Goal: Transaction & Acquisition: Book appointment/travel/reservation

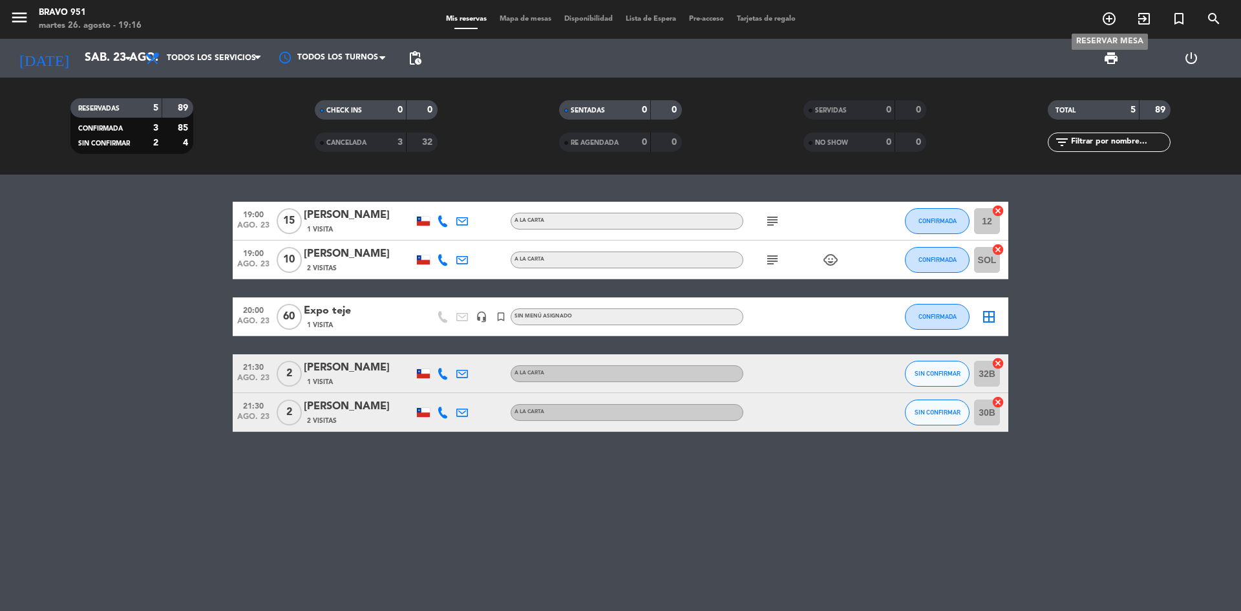
click at [1106, 17] on icon "add_circle_outline" at bounding box center [1109, 19] width 16 height 16
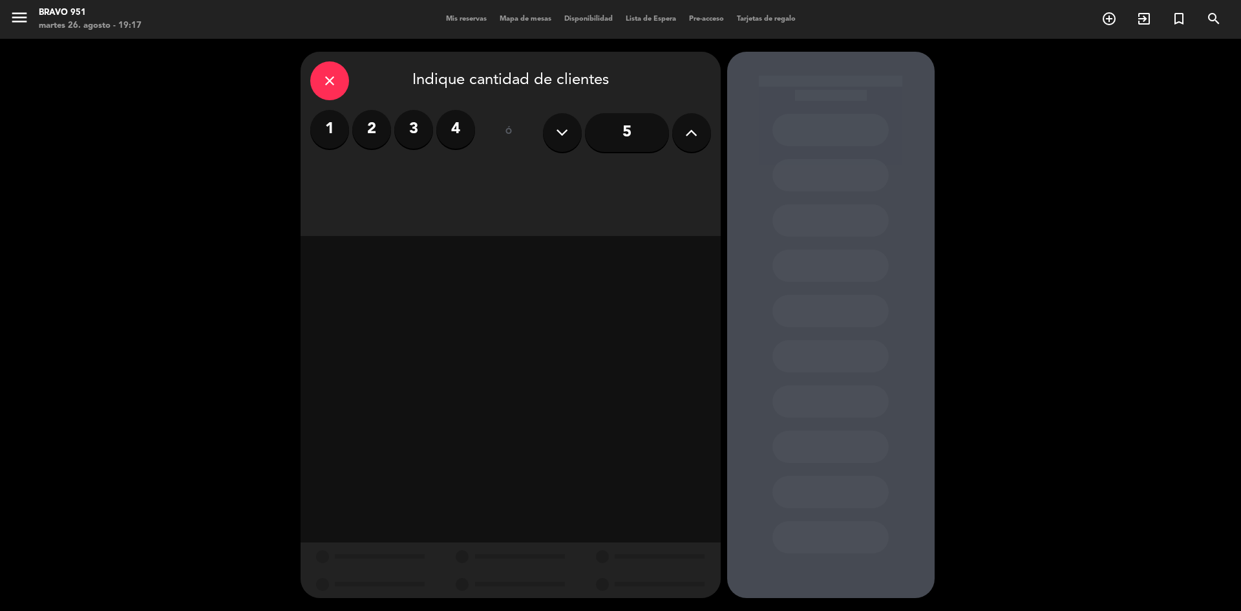
drag, startPoint x: 680, startPoint y: 118, endPoint x: 690, endPoint y: 122, distance: 9.8
click at [686, 120] on button at bounding box center [691, 132] width 39 height 39
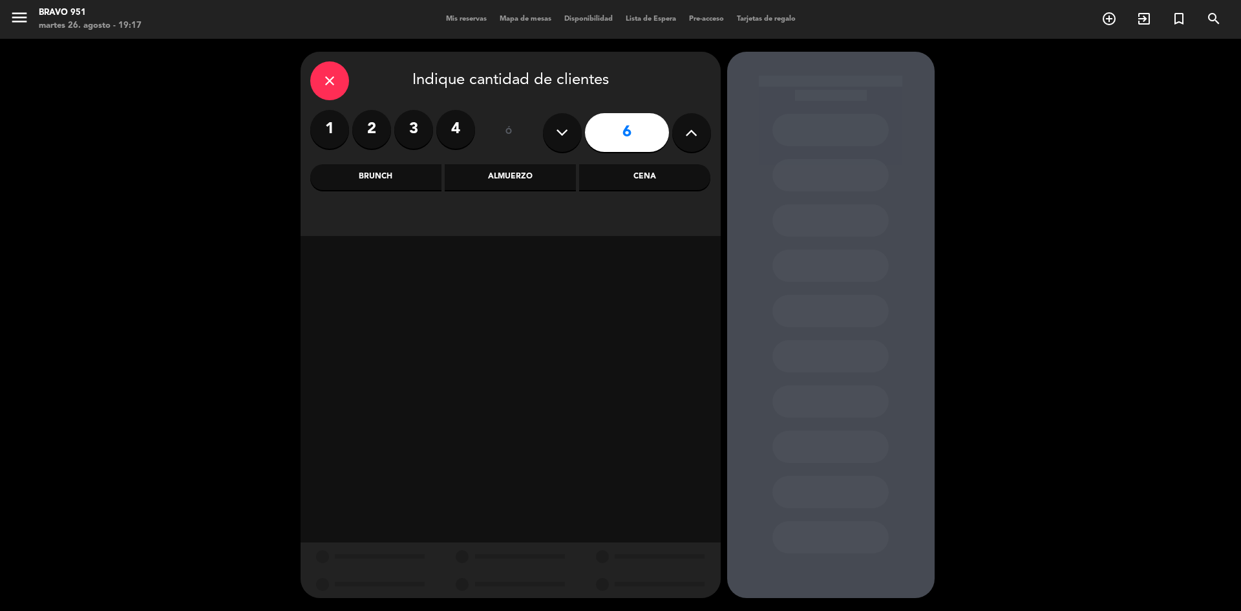
click at [698, 125] on button at bounding box center [691, 132] width 39 height 39
click at [699, 125] on button at bounding box center [691, 132] width 39 height 39
click at [698, 125] on button at bounding box center [691, 132] width 39 height 39
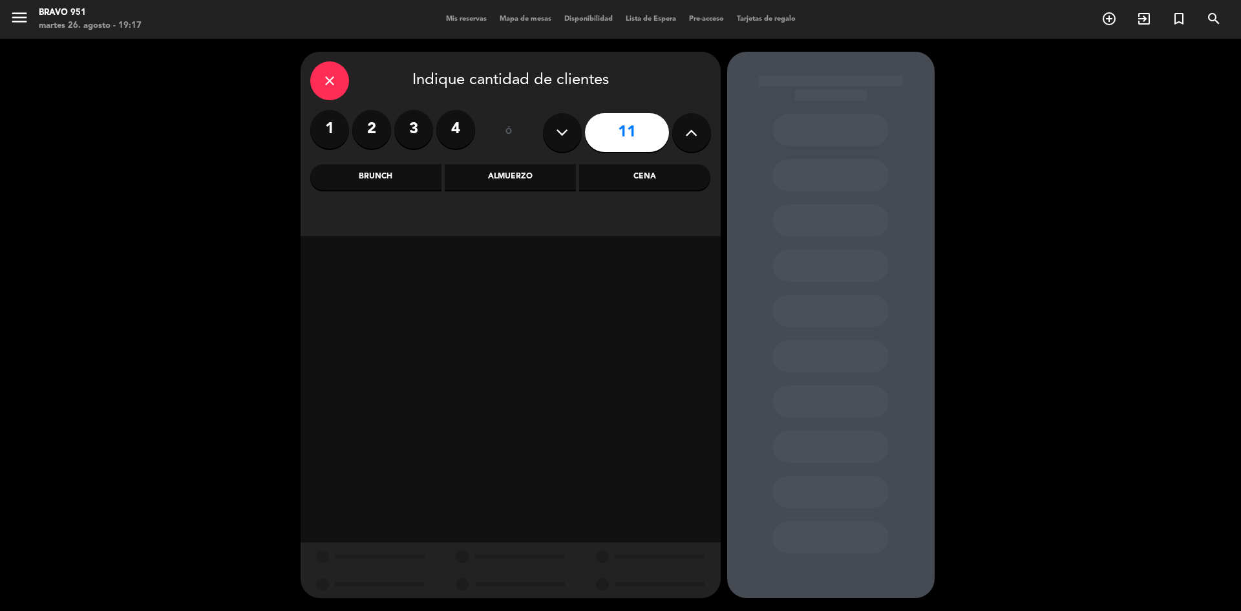
click at [698, 125] on button at bounding box center [691, 132] width 39 height 39
type input "15"
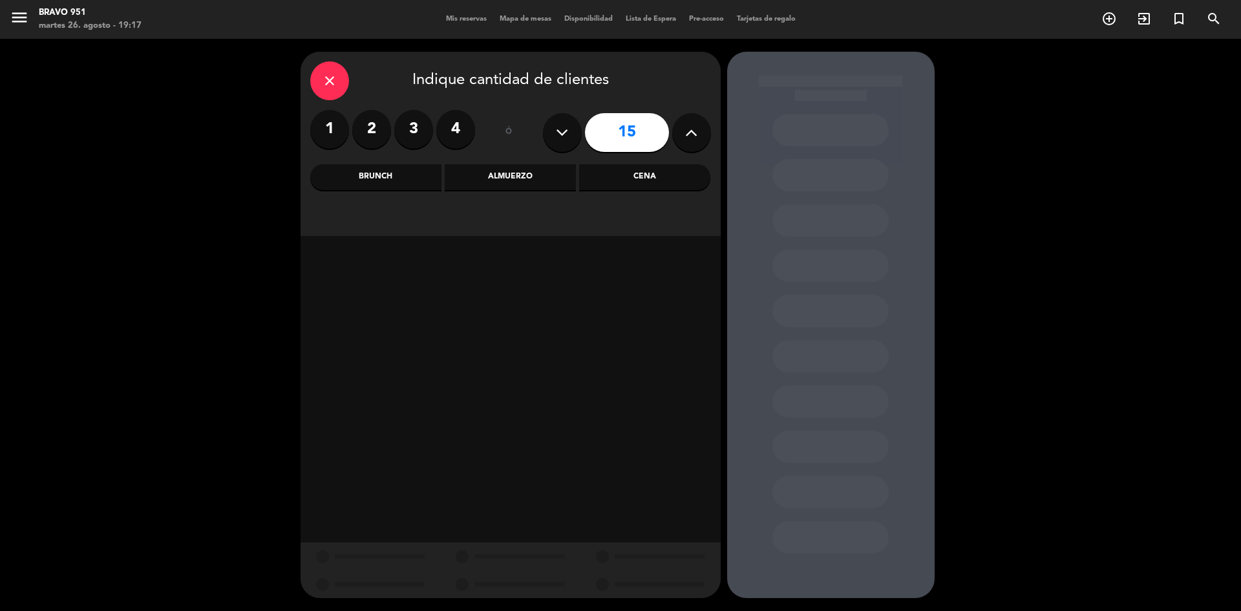
click at [651, 171] on div "Cena" at bounding box center [644, 177] width 131 height 26
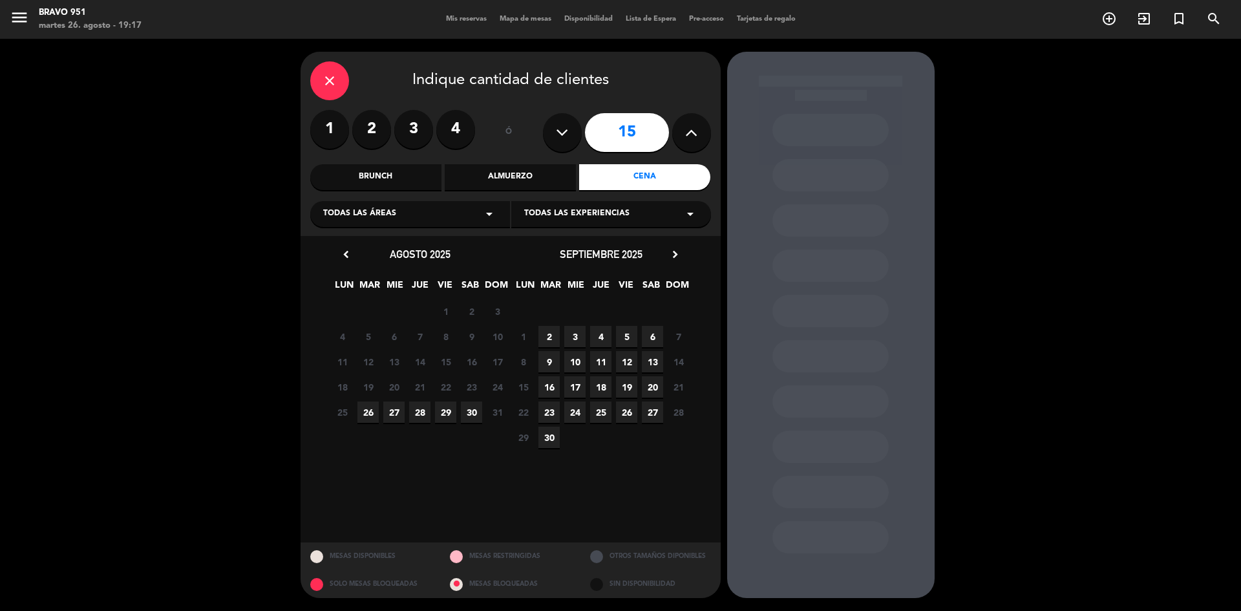
click at [419, 410] on span "28" at bounding box center [419, 411] width 21 height 21
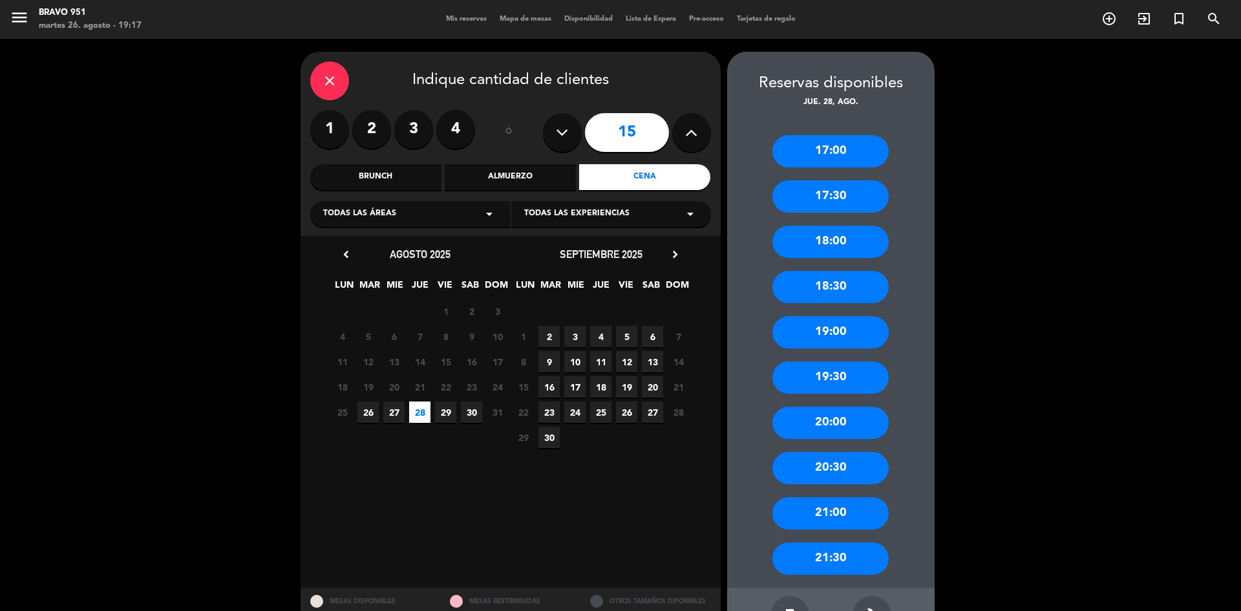
click at [873, 602] on div "build" at bounding box center [871, 615] width 39 height 39
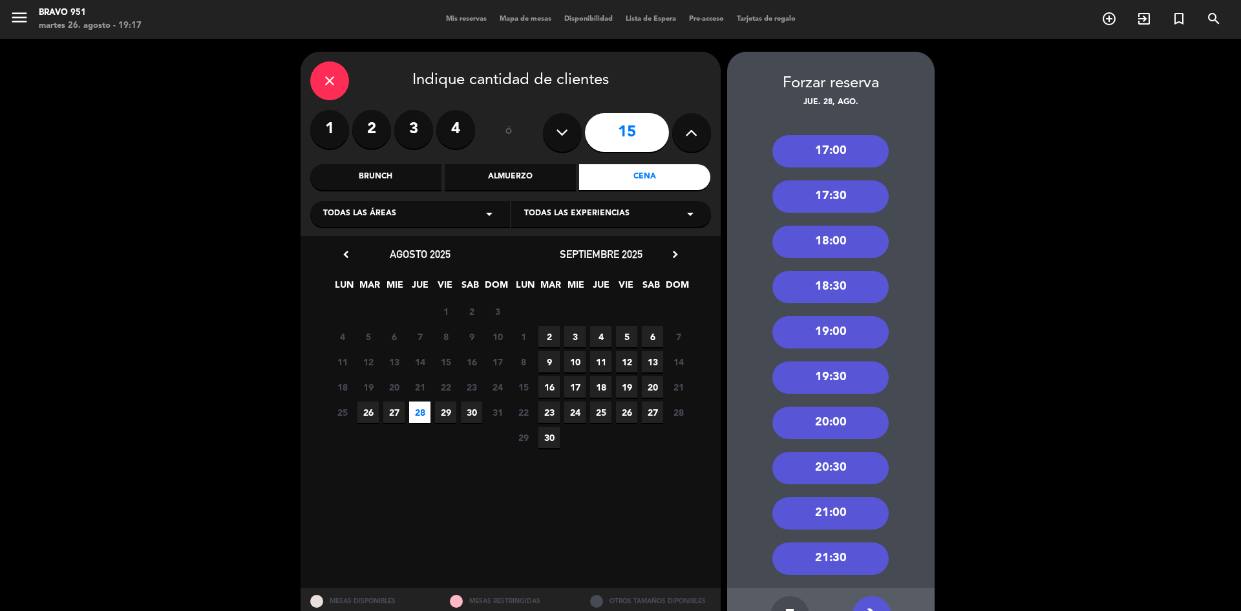
click at [826, 416] on div "20:00" at bounding box center [830, 422] width 116 height 32
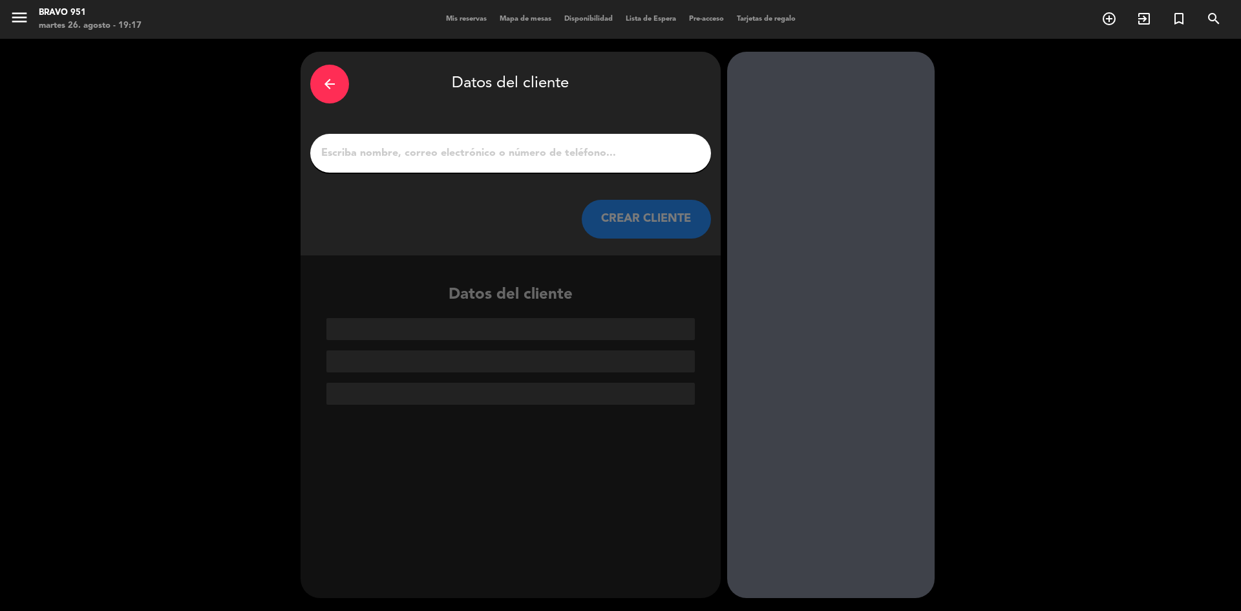
click at [504, 151] on input "1" at bounding box center [510, 153] width 381 height 18
click at [512, 136] on div at bounding box center [510, 153] width 401 height 39
click at [509, 147] on input "1" at bounding box center [510, 153] width 381 height 18
paste input "[PERSON_NAME]"
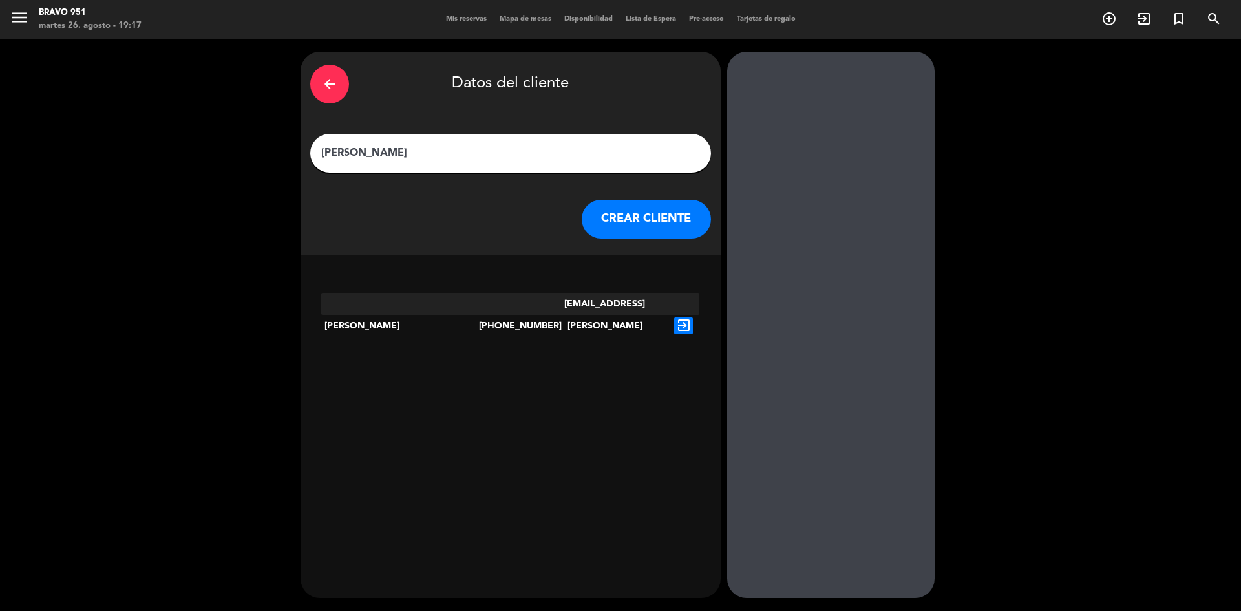
type input "[PERSON_NAME]"
click at [681, 317] on icon "exit_to_app" at bounding box center [683, 325] width 19 height 17
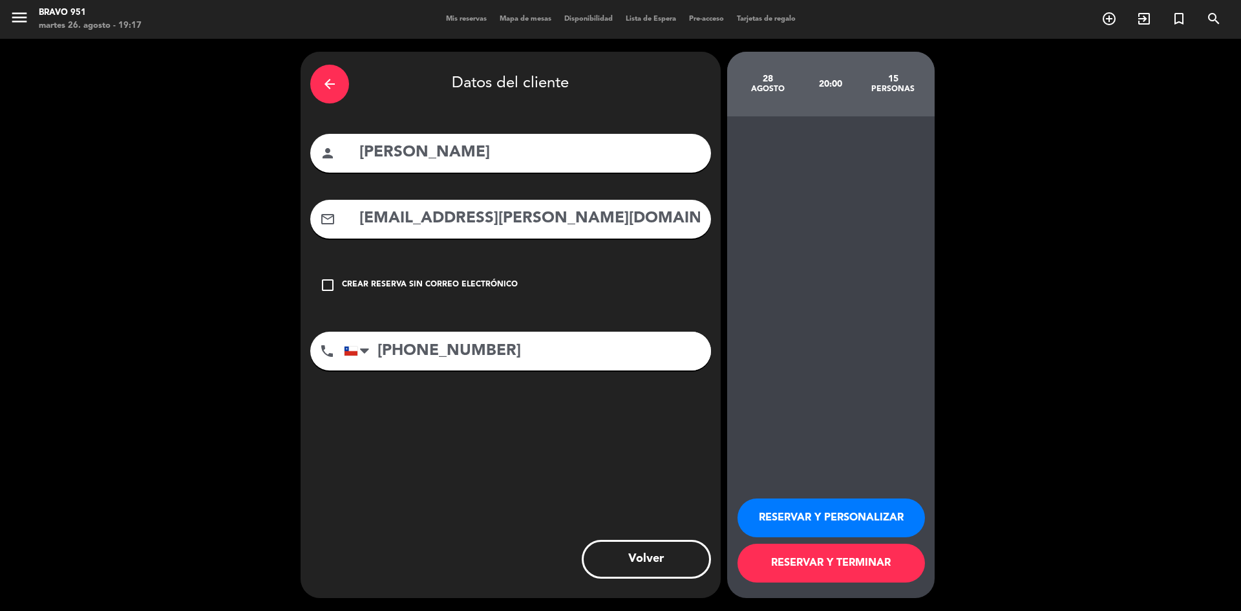
click at [830, 565] on button "RESERVAR Y TERMINAR" at bounding box center [830, 562] width 187 height 39
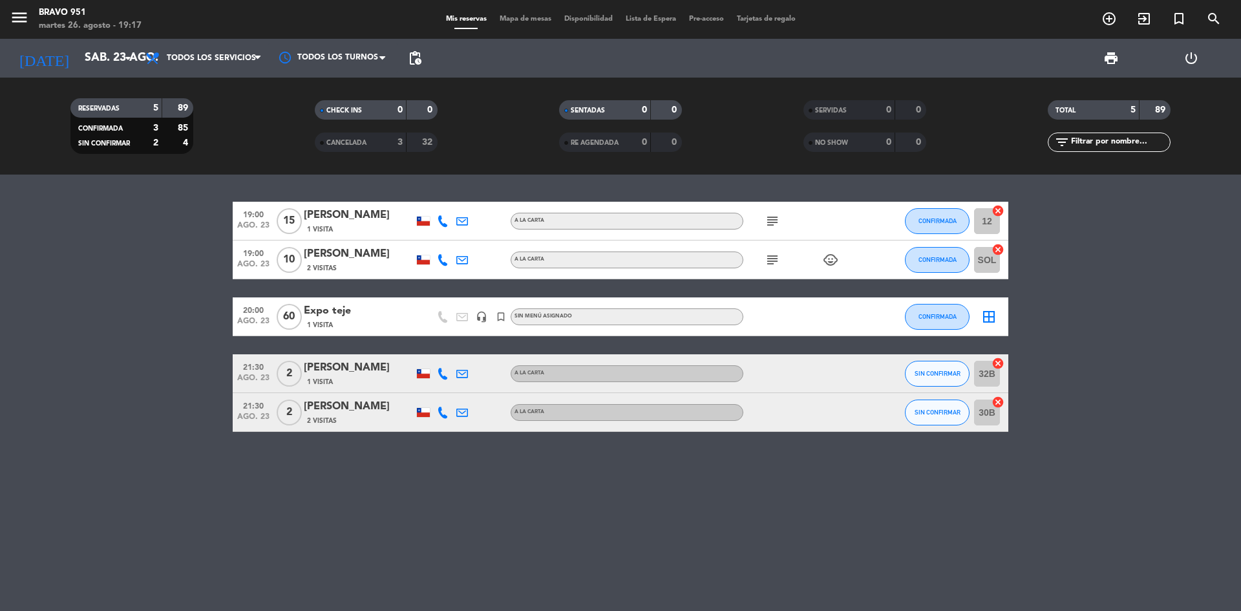
click at [107, 328] on bookings-row "19:00 ago. 23 15 [PERSON_NAME] 1 Visita A la carta subject CONFIRMADA 12 cancel…" at bounding box center [620, 317] width 1241 height 230
click at [105, 58] on input "sáb. 23 ago." at bounding box center [153, 58] width 150 height 26
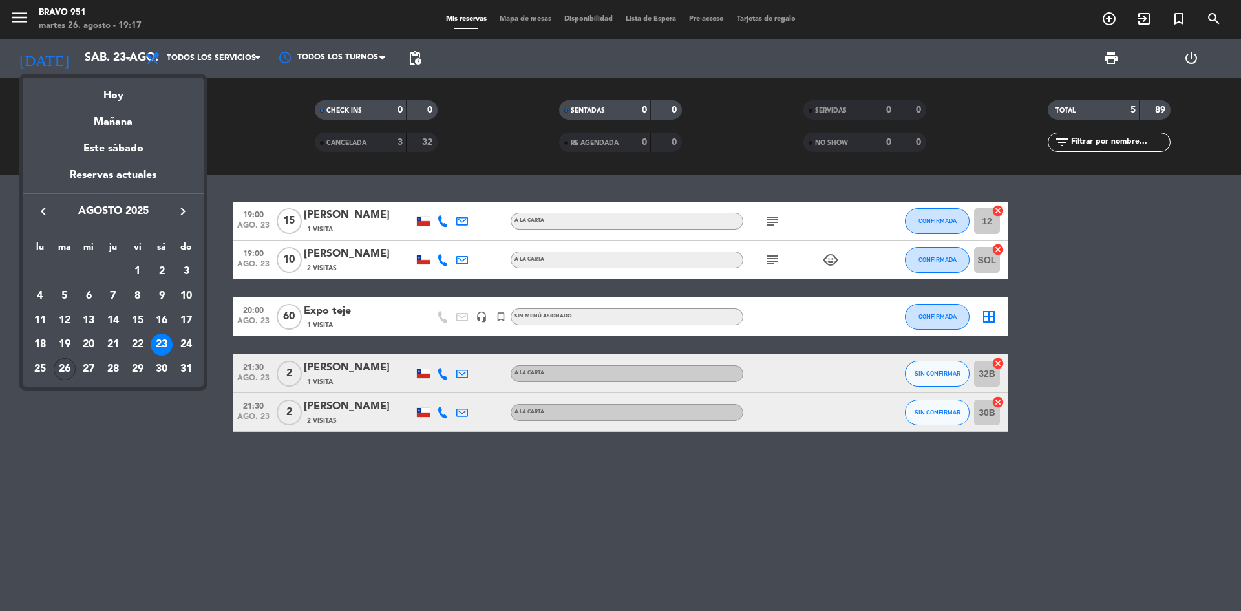
click at [59, 374] on div "26" at bounding box center [65, 369] width 22 height 22
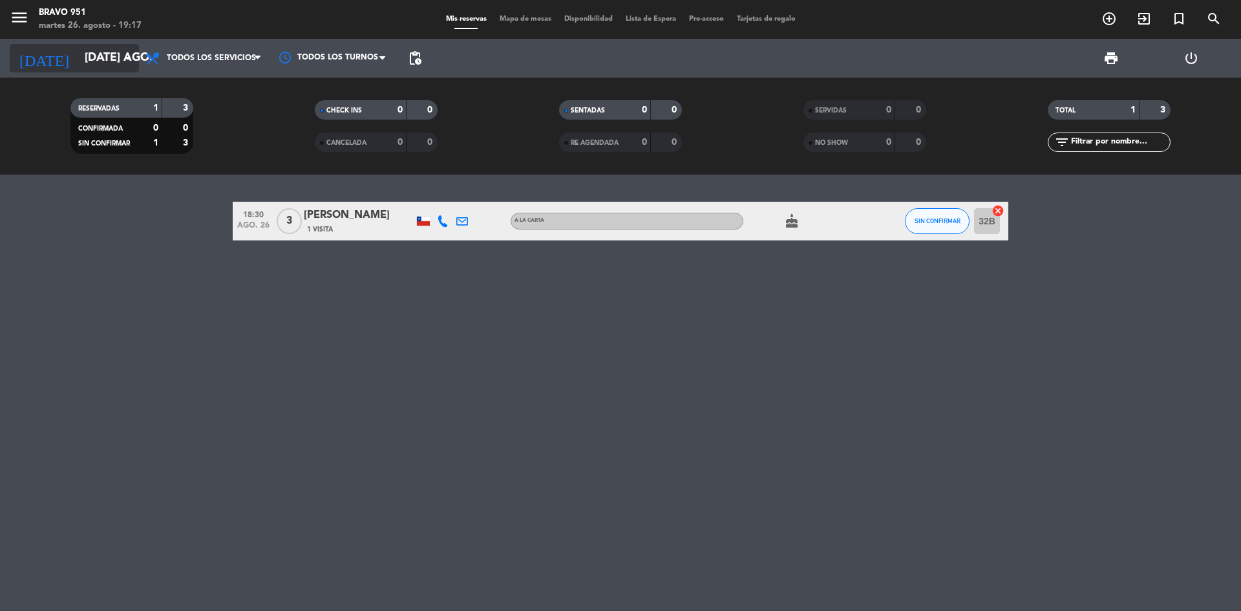
click at [121, 56] on icon "arrow_drop_down" at bounding box center [128, 58] width 16 height 16
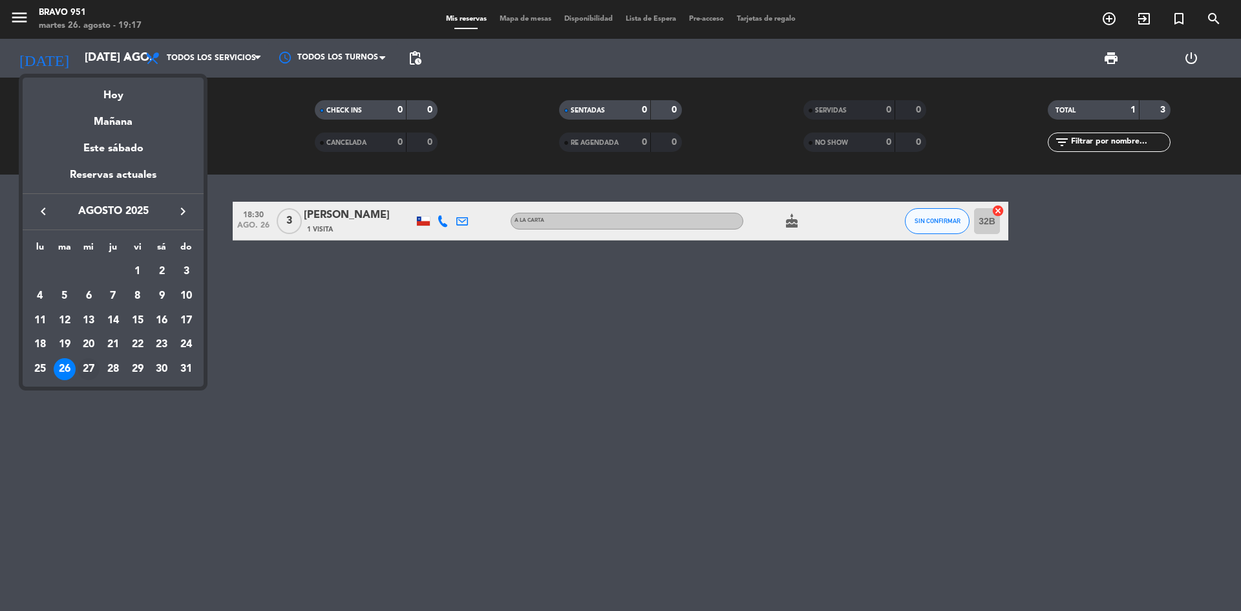
click at [87, 370] on div "27" at bounding box center [89, 369] width 22 height 22
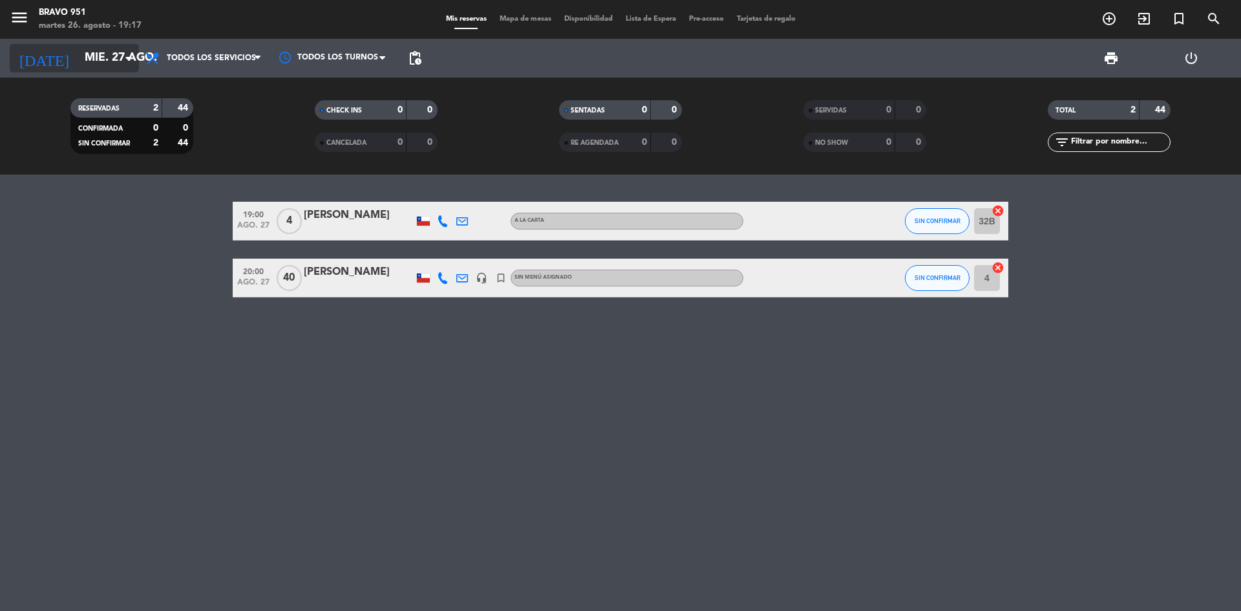
click at [96, 58] on input "mié. 27 ago." at bounding box center [153, 58] width 150 height 26
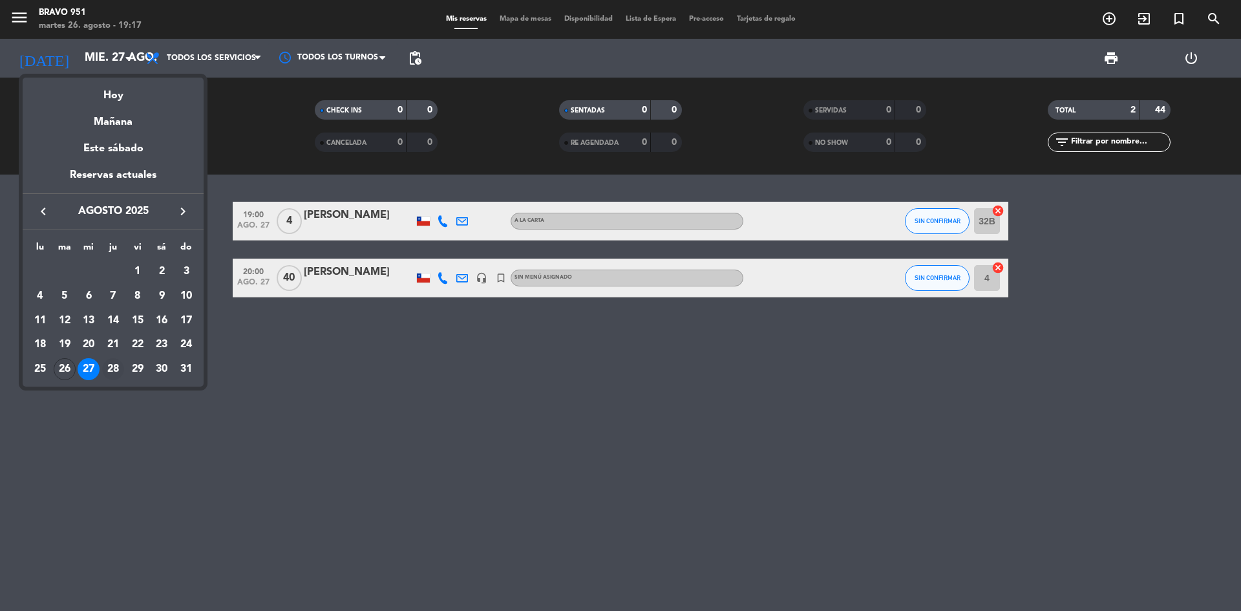
click at [114, 363] on div "28" at bounding box center [113, 369] width 22 height 22
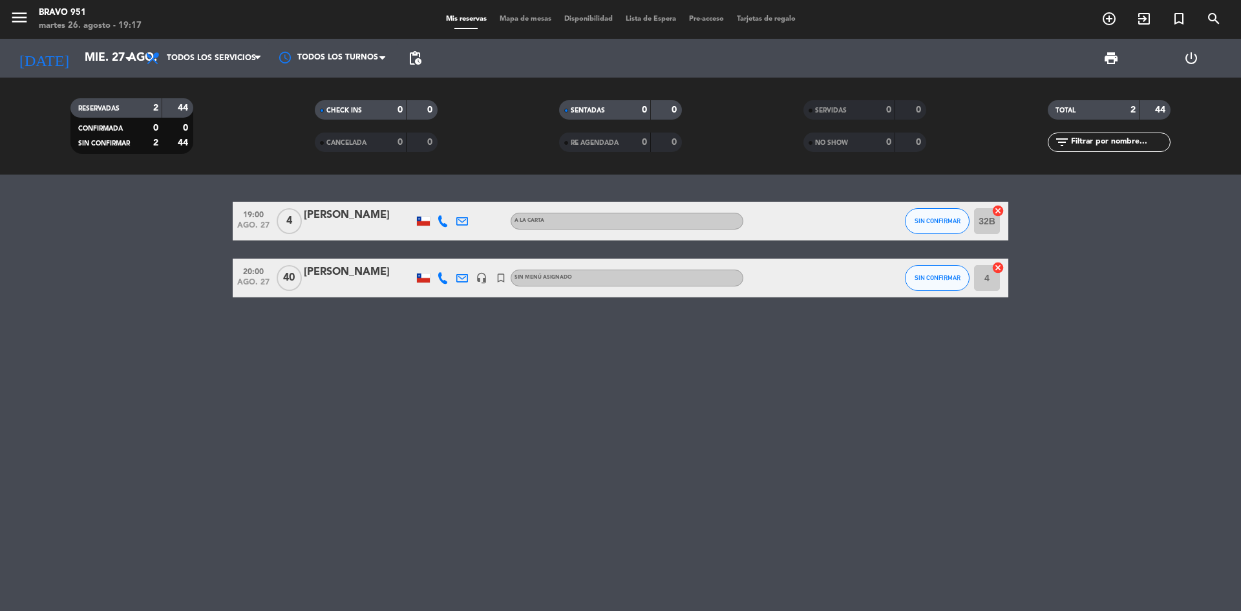
type input "jue. 28 ago."
